Goal: Navigation & Orientation: Find specific page/section

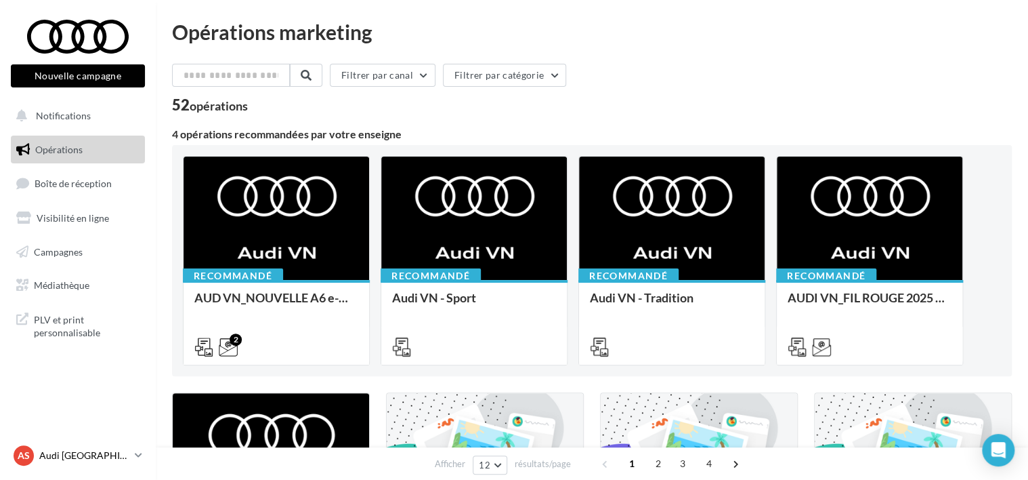
click at [92, 452] on p "Audi [GEOGRAPHIC_DATA]" at bounding box center [84, 455] width 90 height 14
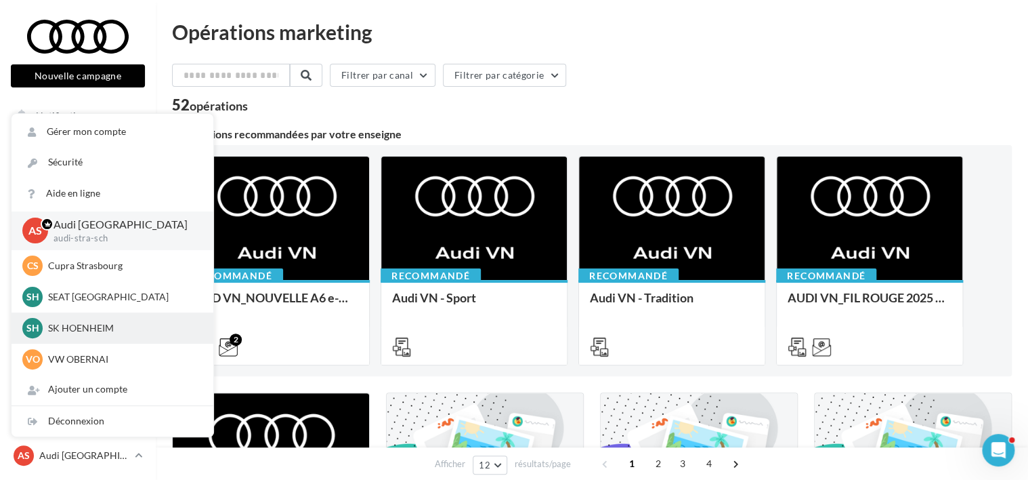
click at [108, 325] on p "SK HOENHEIM" at bounding box center [122, 328] width 149 height 14
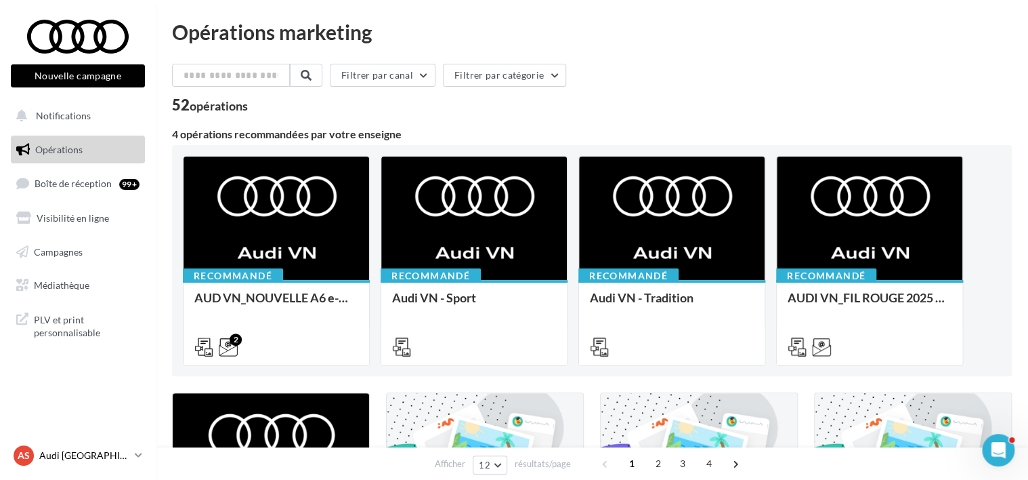
click at [126, 442] on link "AS Audi STRASBOURG audi-stra-sch" at bounding box center [78, 455] width 134 height 26
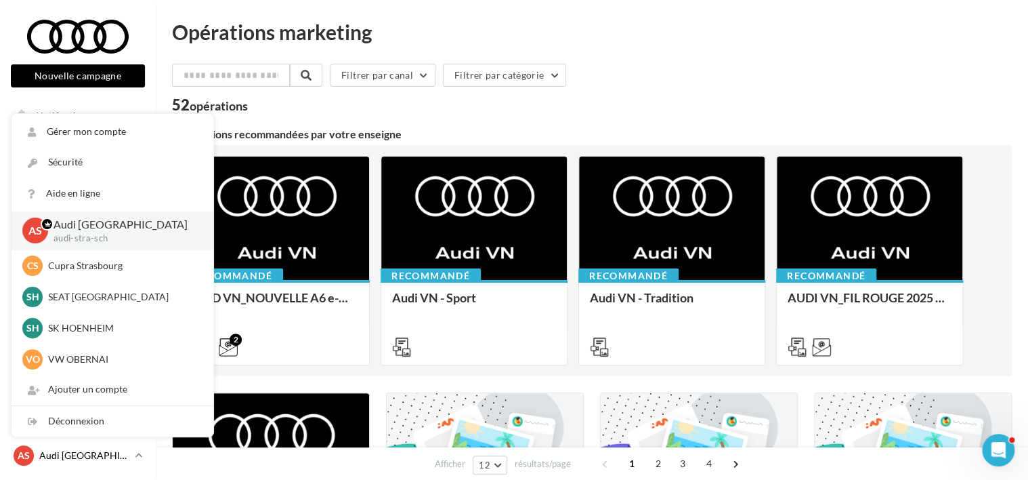
click at [127, 445] on div "AS Audi STRASBOURG audi-stra-sch" at bounding box center [72, 455] width 116 height 20
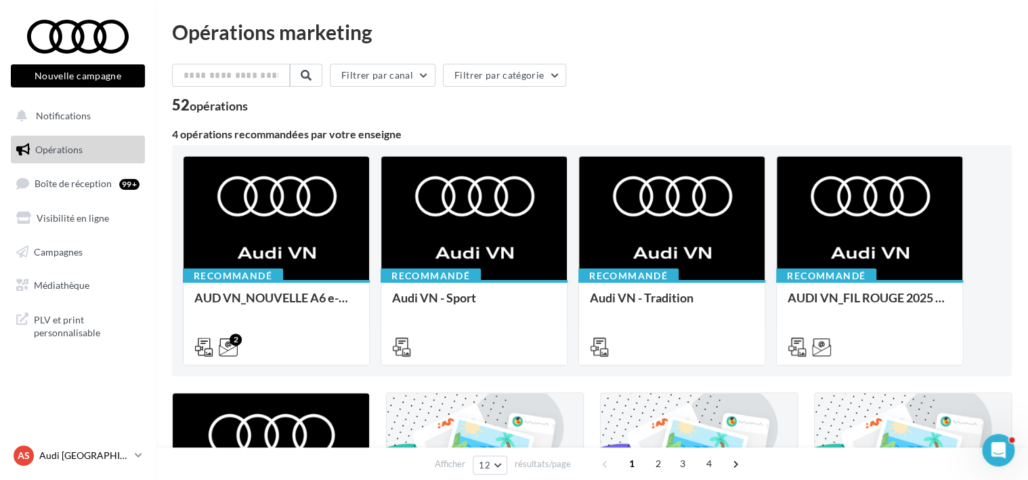
click at [127, 445] on div "AS Audi STRASBOURG audi-stra-sch" at bounding box center [72, 455] width 116 height 20
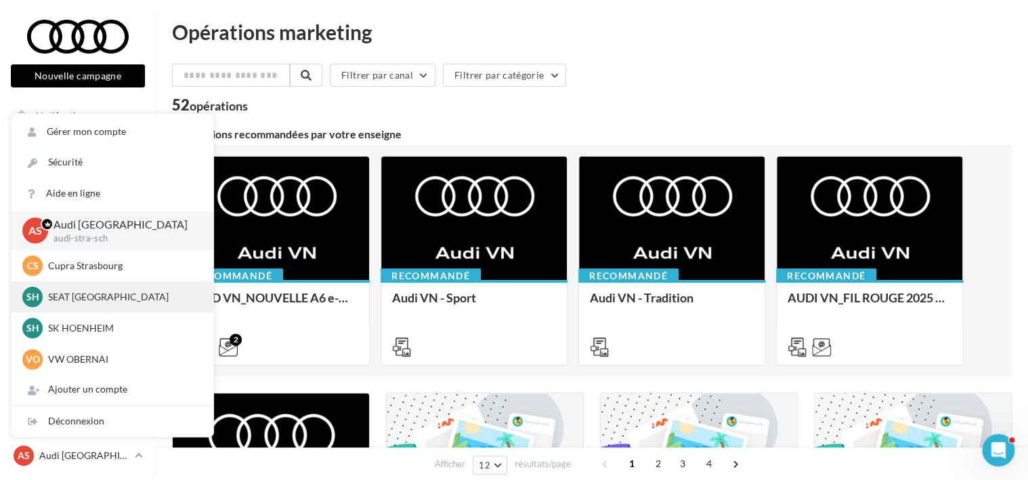
click at [96, 298] on p "SEAT [GEOGRAPHIC_DATA]" at bounding box center [122, 297] width 149 height 14
